Goal: Navigation & Orientation: Find specific page/section

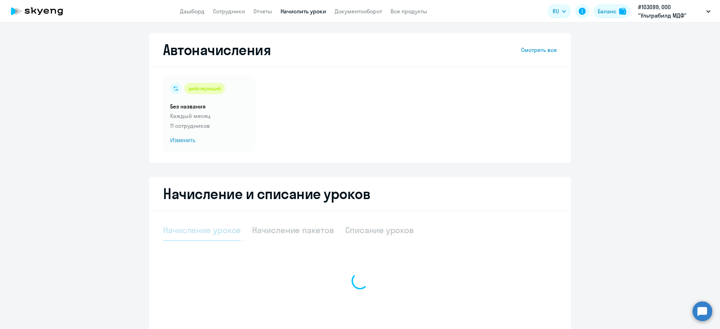
select select "10"
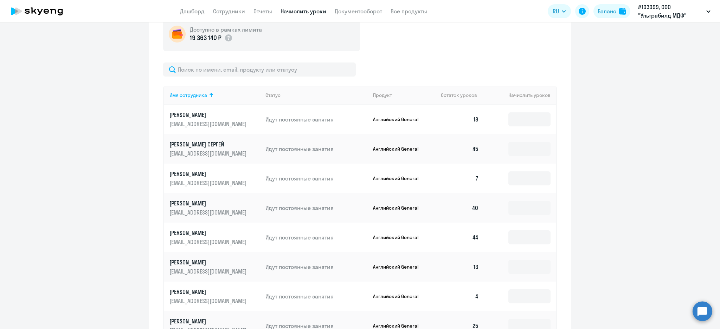
scroll to position [234, 0]
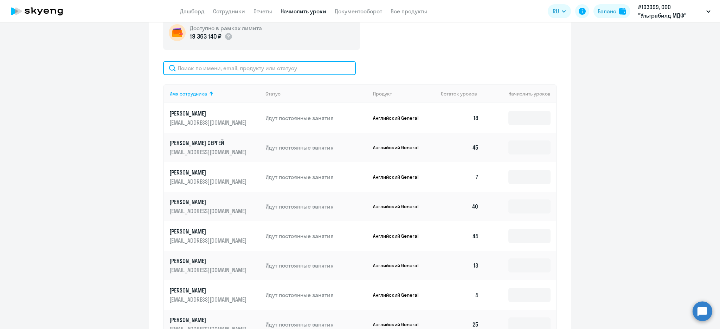
click at [220, 63] on input "text" at bounding box center [259, 68] width 193 height 14
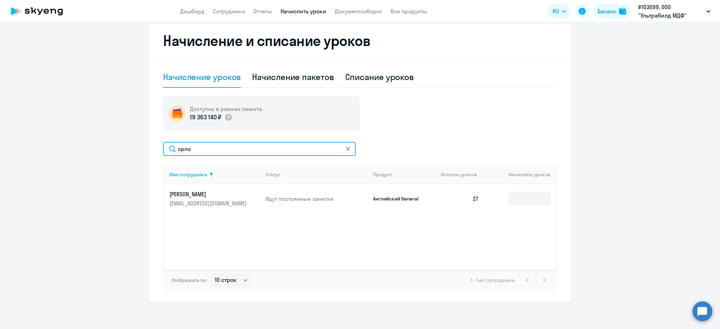
type input "орло"
drag, startPoint x: 200, startPoint y: 145, endPoint x: 156, endPoint y: 144, distance: 43.2
click at [156, 144] on div "Начисление и списание уроков Начисление уроков Начисление пакетов Списание урок…" at bounding box center [360, 163] width 422 height 278
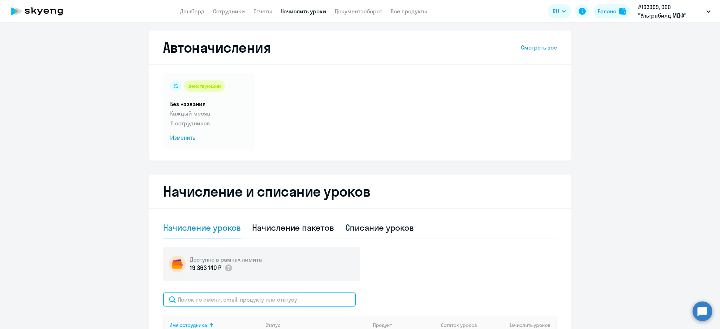
scroll to position [0, 0]
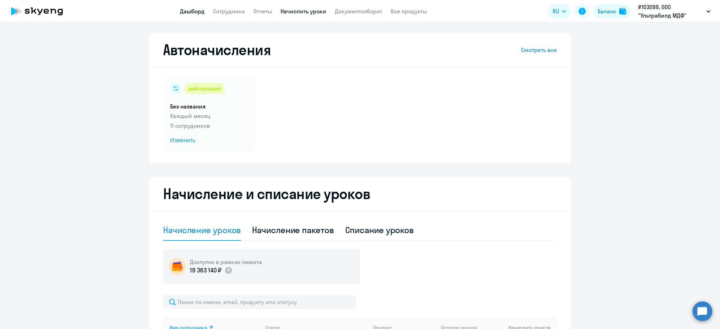
click at [193, 13] on link "Дашборд" at bounding box center [192, 11] width 25 height 7
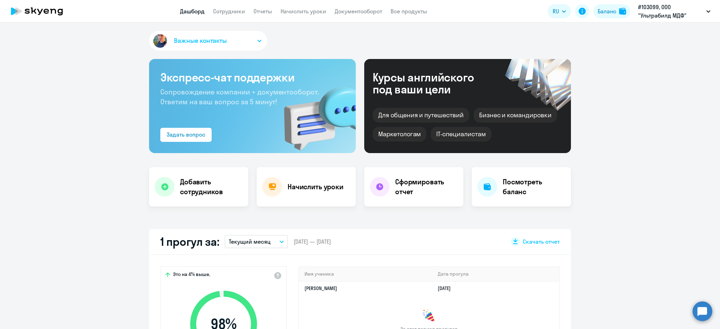
select select "30"
click at [308, 8] on link "Начислить уроки" at bounding box center [303, 11] width 46 height 7
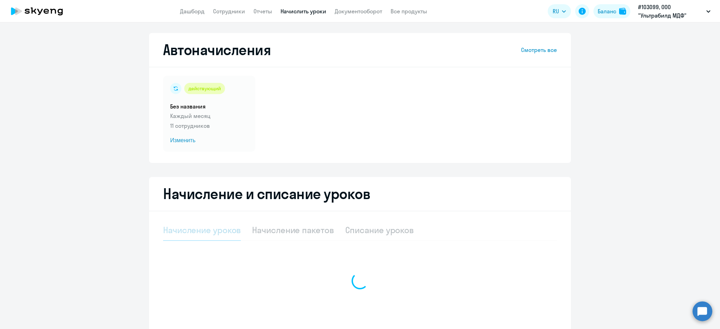
select select "10"
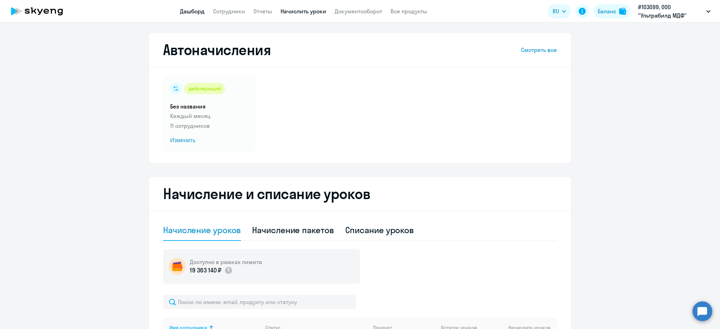
click at [193, 12] on link "Дашборд" at bounding box center [192, 11] width 25 height 7
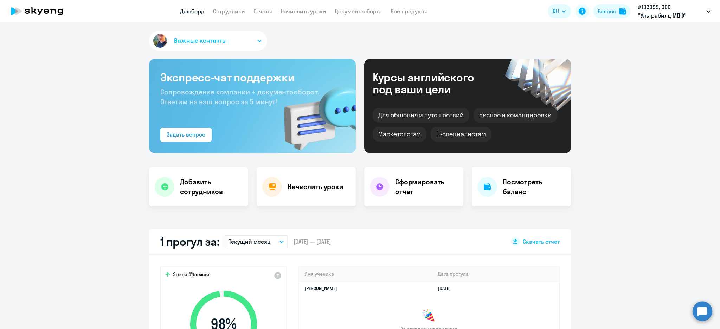
select select "30"
